Goal: Transaction & Acquisition: Book appointment/travel/reservation

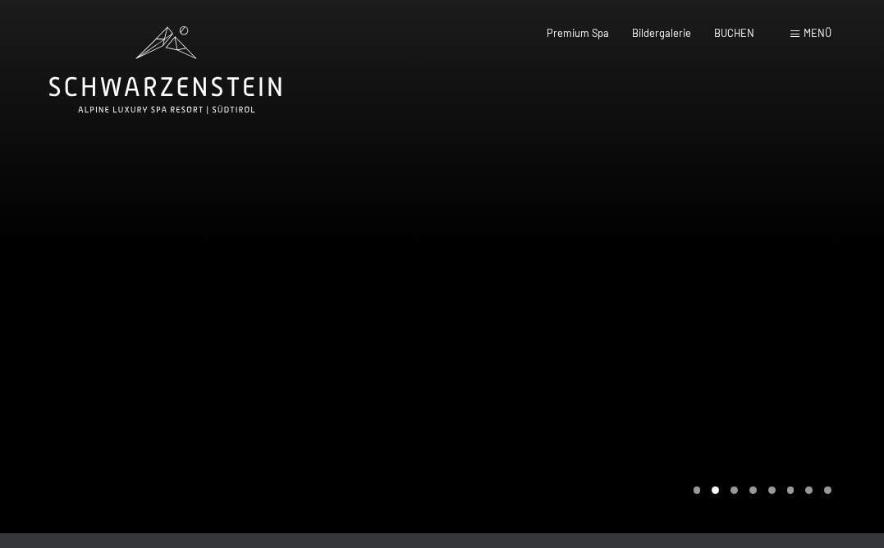
click at [820, 38] on span "Menü" at bounding box center [817, 32] width 28 height 13
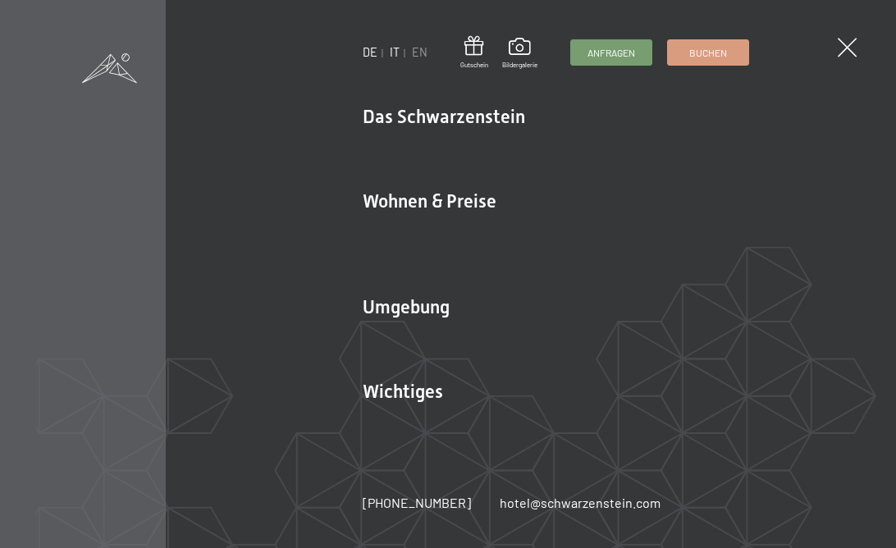
click at [390, 54] on link "IT" at bounding box center [395, 52] width 10 height 14
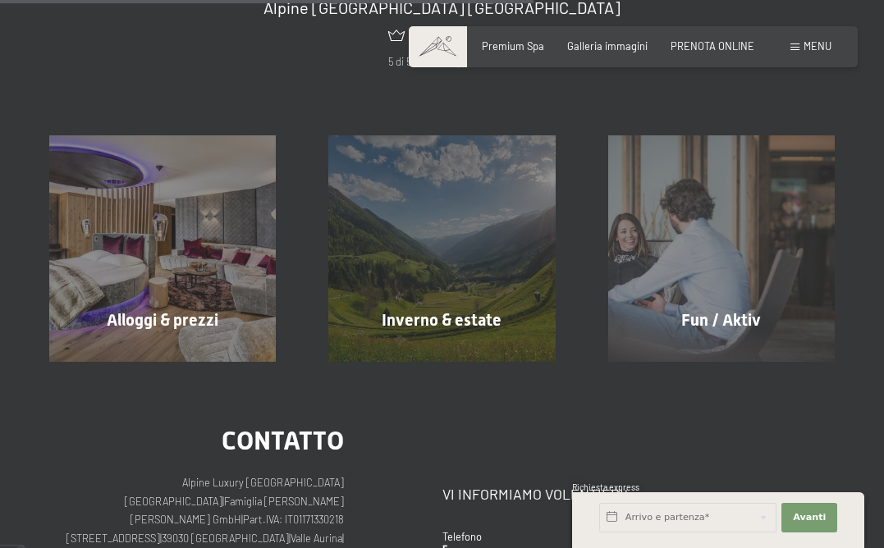
scroll to position [842, 0]
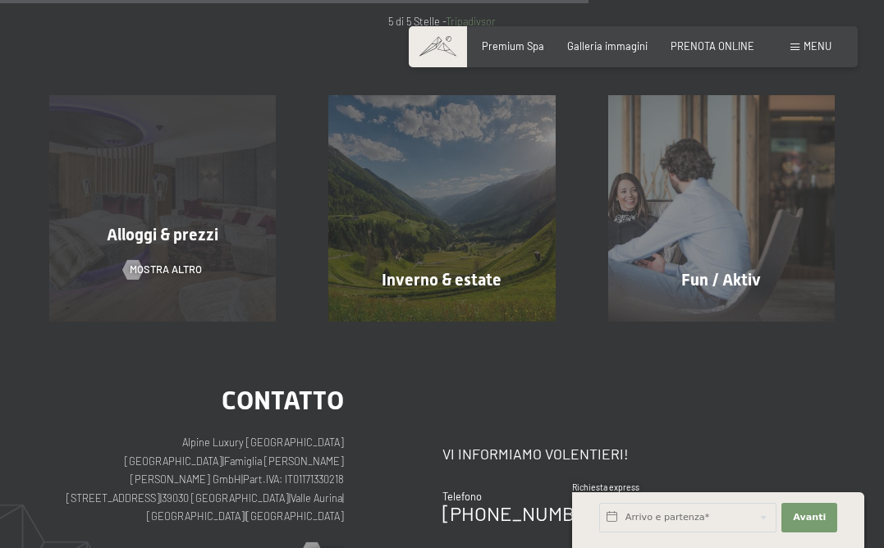
click at [123, 234] on span "Alloggi & prezzi" at bounding box center [163, 235] width 112 height 20
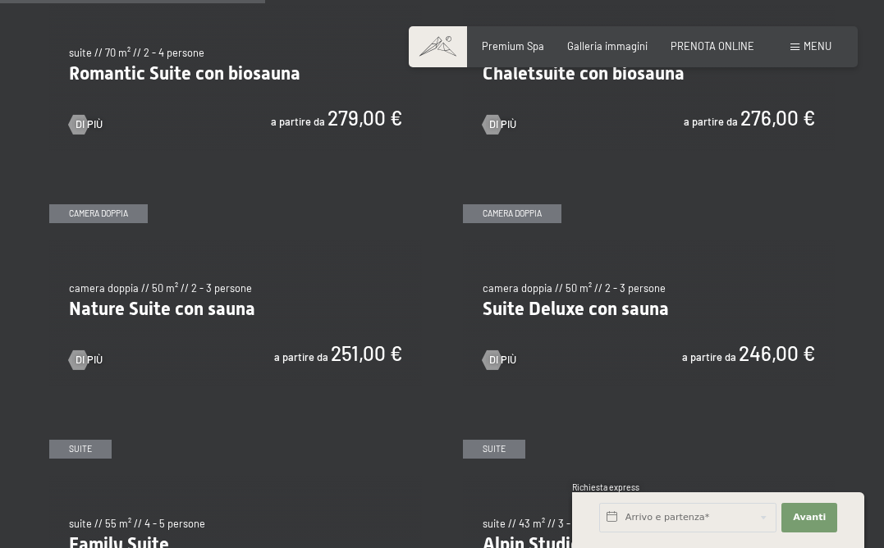
scroll to position [1168, 0]
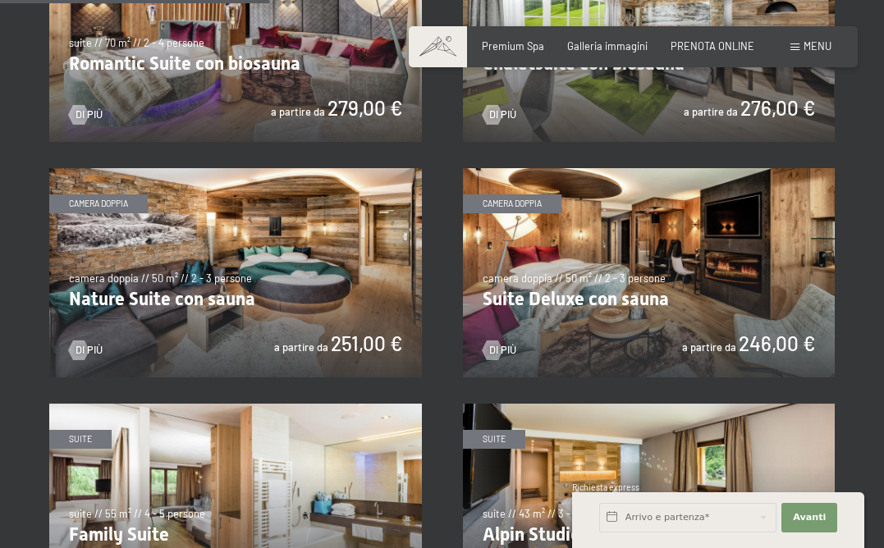
click at [249, 304] on img at bounding box center [235, 272] width 372 height 209
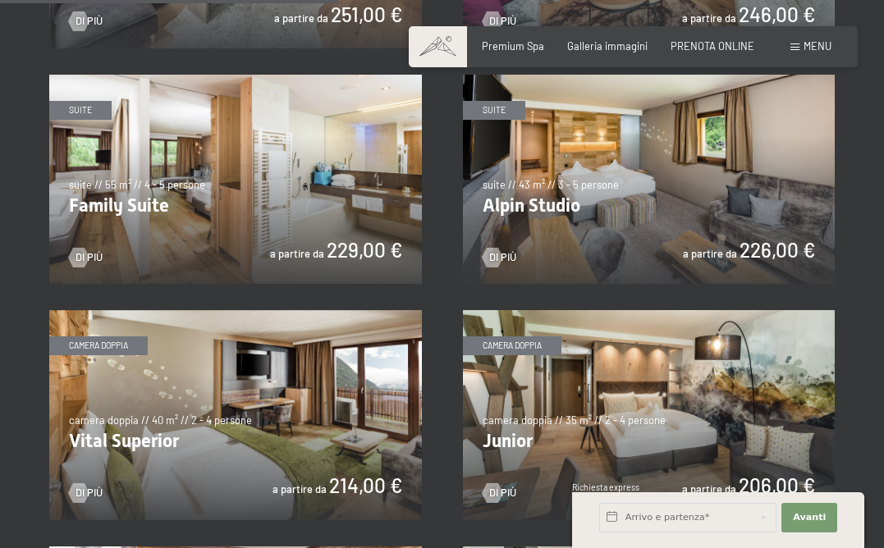
scroll to position [1547, 0]
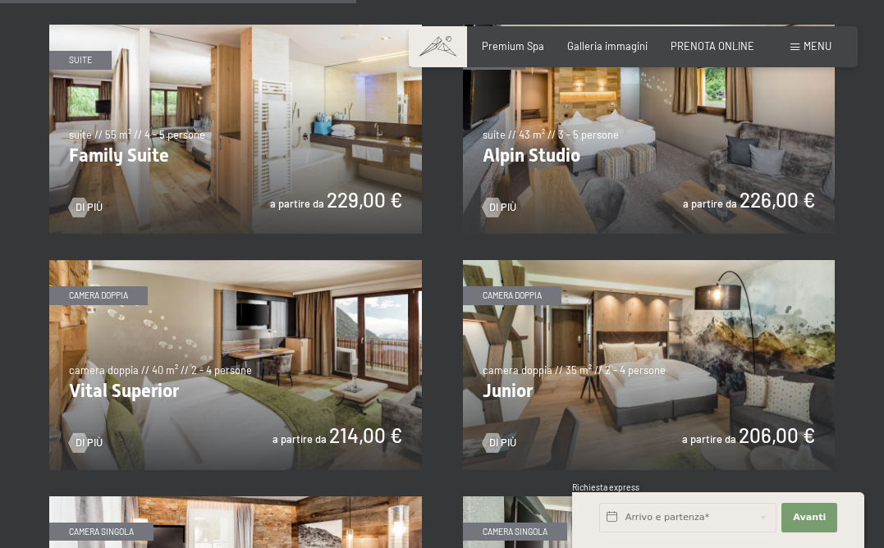
click at [190, 167] on img at bounding box center [235, 129] width 372 height 209
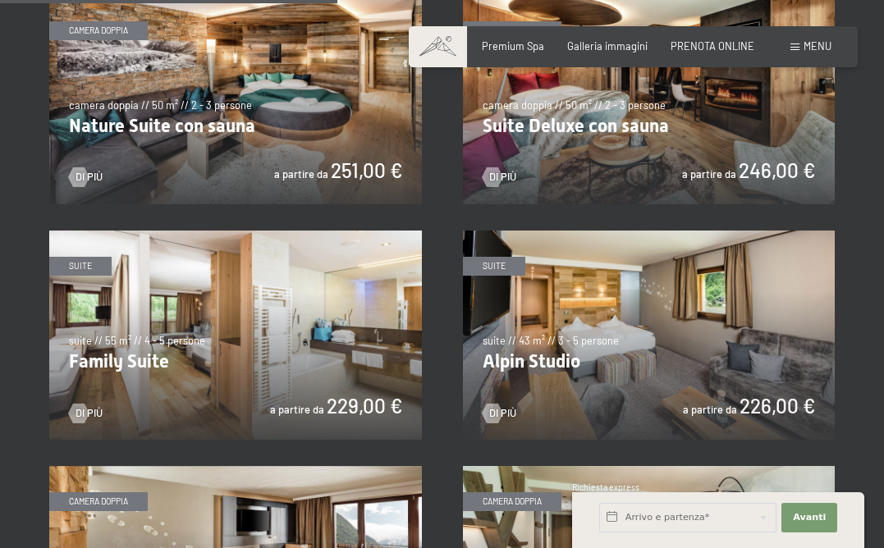
scroll to position [1216, 0]
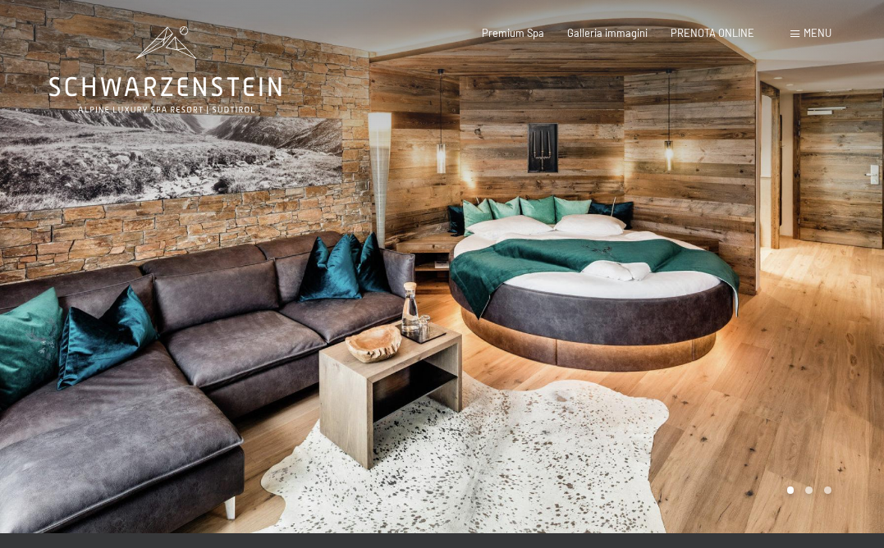
click at [770, 264] on div at bounding box center [663, 266] width 442 height 533
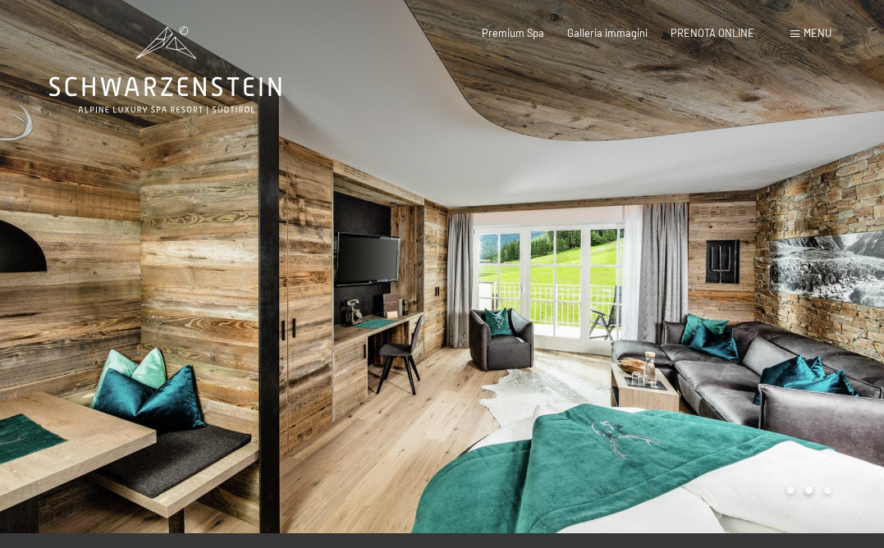
click at [770, 264] on div at bounding box center [663, 266] width 442 height 533
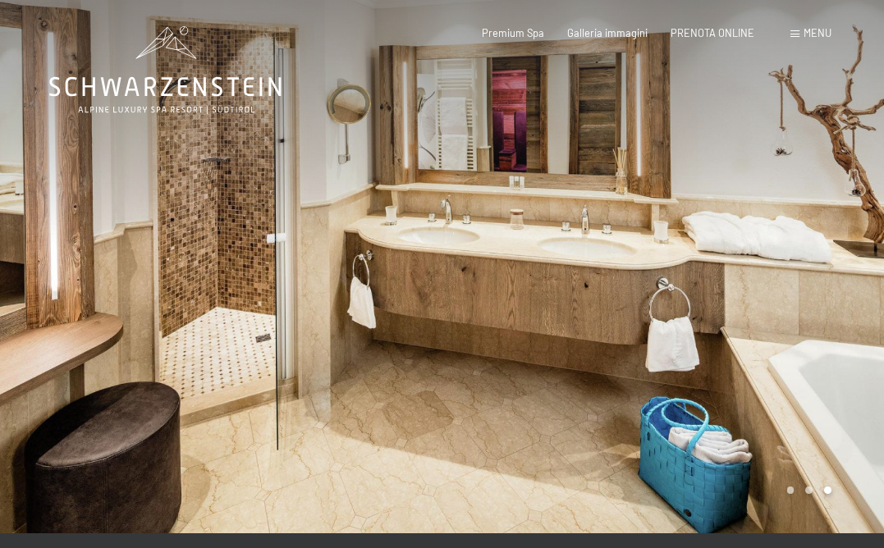
click at [770, 264] on div at bounding box center [663, 266] width 442 height 533
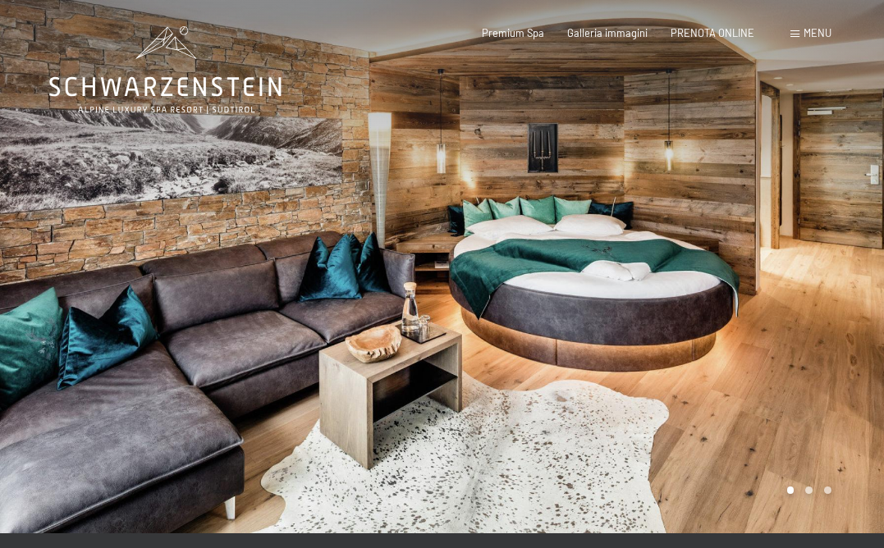
click at [770, 264] on div at bounding box center [663, 266] width 442 height 533
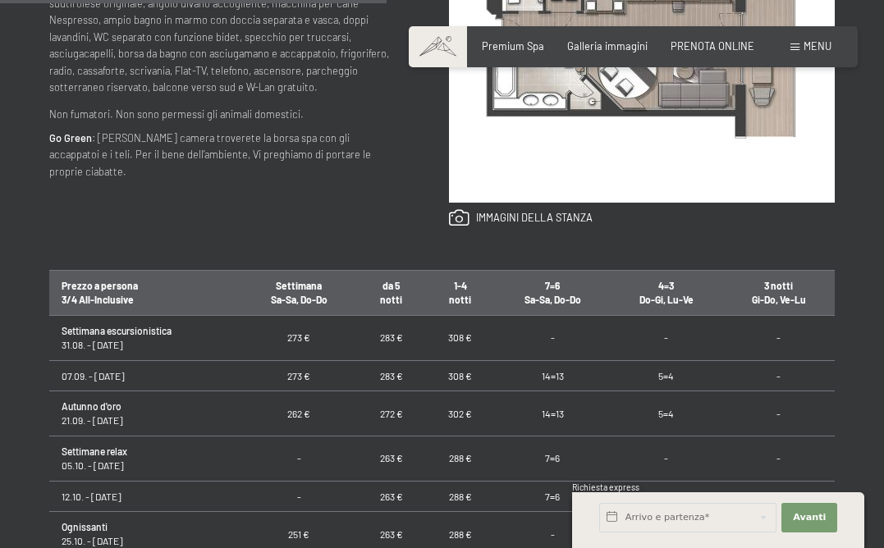
scroll to position [825, 0]
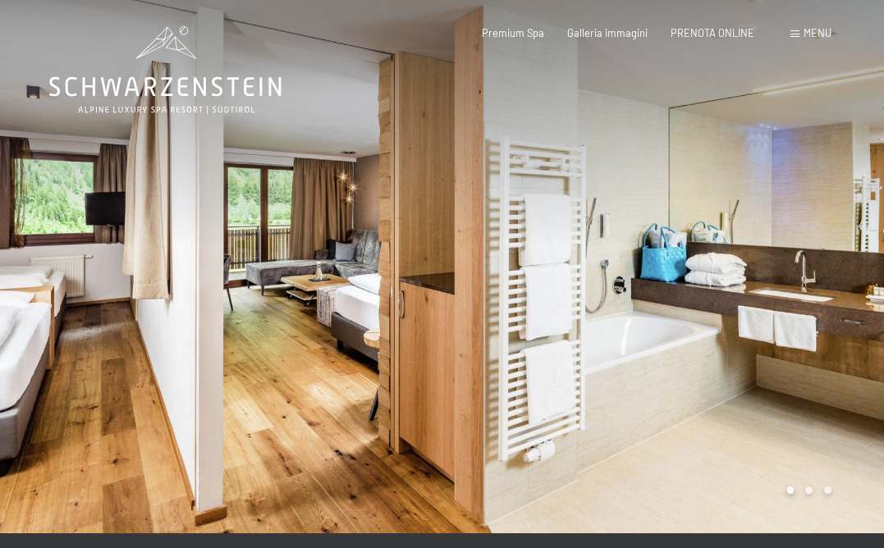
click at [641, 293] on div at bounding box center [663, 266] width 442 height 533
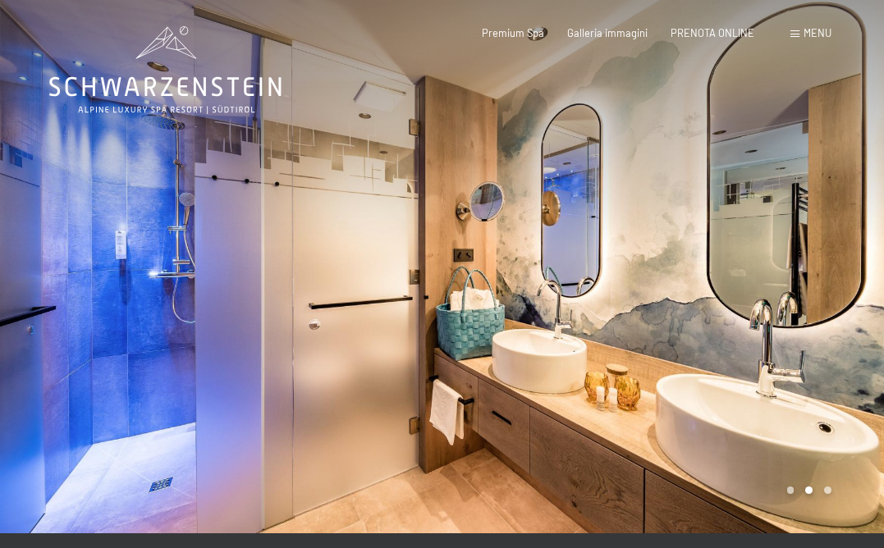
click at [781, 290] on div at bounding box center [663, 266] width 442 height 533
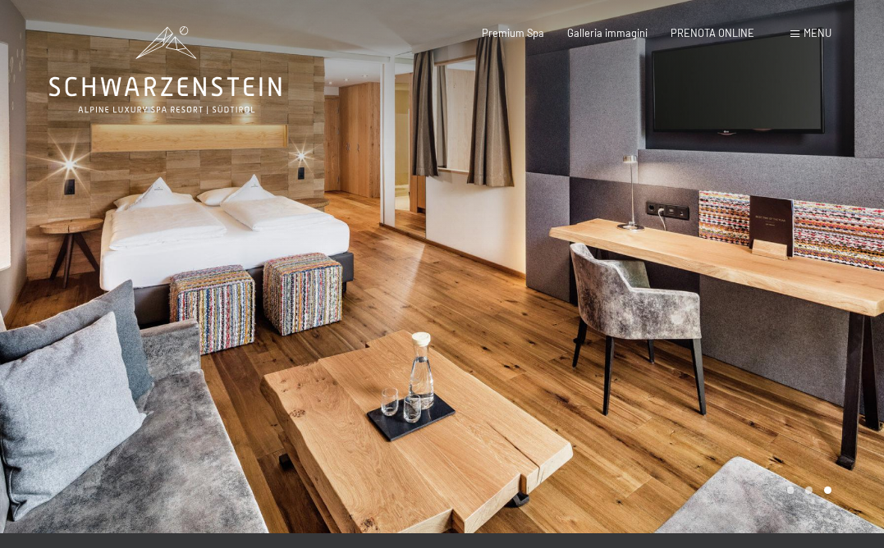
click at [781, 290] on div at bounding box center [663, 266] width 442 height 533
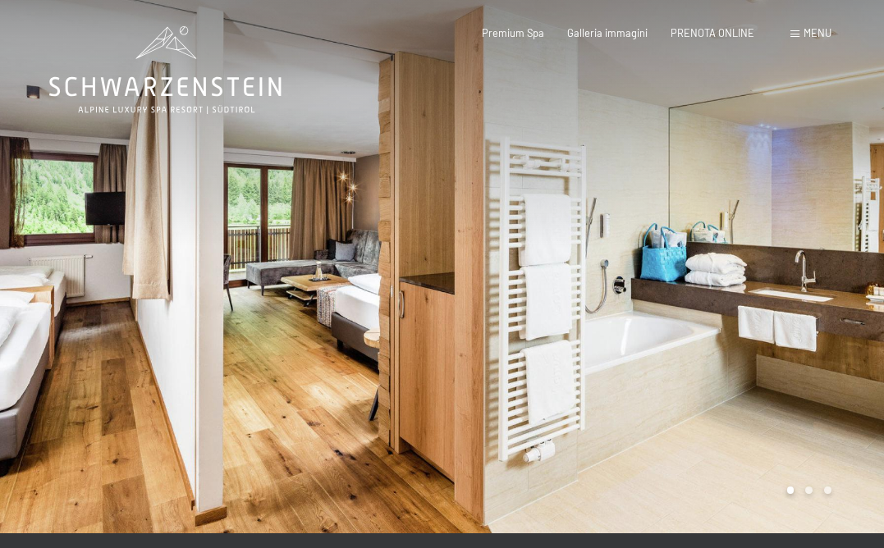
click at [781, 290] on div at bounding box center [663, 266] width 442 height 533
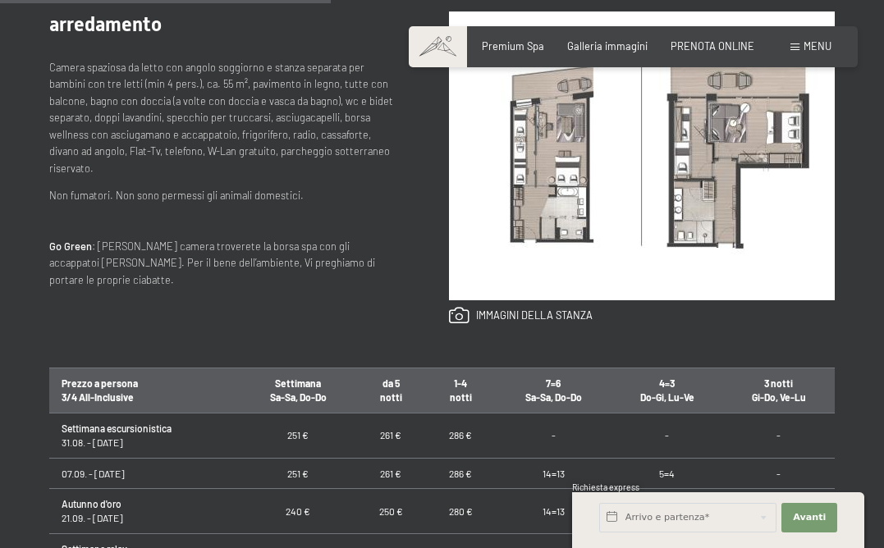
scroll to position [695, 0]
